Goal: Information Seeking & Learning: Learn about a topic

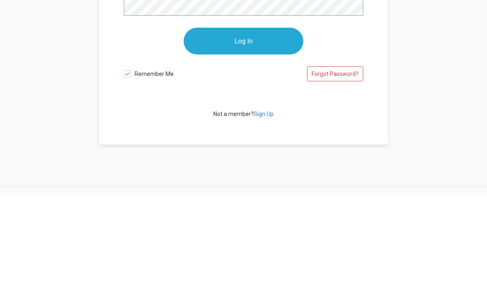
type input "steve.moore@bsbdesign.com"
click at [243, 154] on input "Log In" at bounding box center [244, 154] width 120 height 27
click at [260, 158] on input "Log In" at bounding box center [244, 154] width 120 height 27
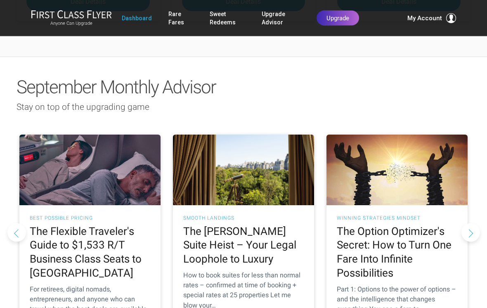
scroll to position [719, 0]
click at [111, 224] on h2 "The Flexible Traveler's Guide to $1,533 R/T Business Class Seats to [GEOGRAPHIC…" at bounding box center [90, 252] width 120 height 56
click at [113, 224] on h2 "The Flexible Traveler's Guide to $1,533 R/T Business Class Seats to [GEOGRAPHIC…" at bounding box center [90, 252] width 120 height 56
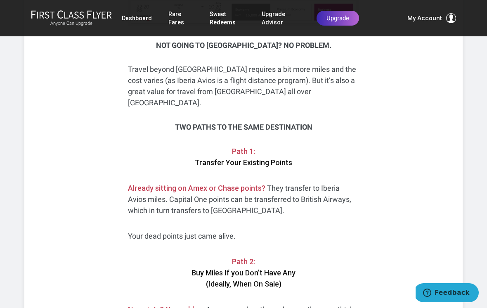
scroll to position [1682, 0]
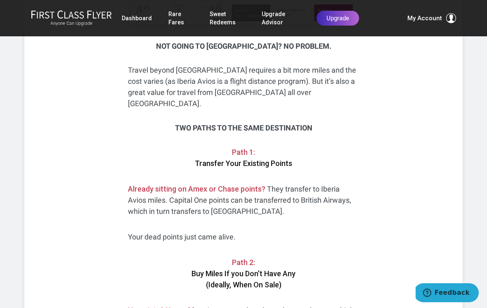
click at [105, 51] on div "Share: Share Tweet For retirees, digital nomads, entrepreneurs, and anyone who …" at bounding box center [243, 170] width 438 height 3335
